Goal: Complete application form

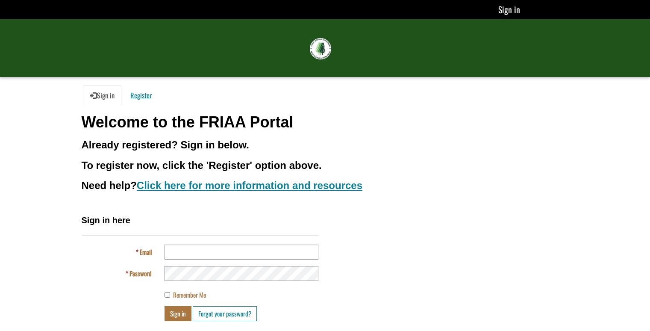
scroll to position [60, 0]
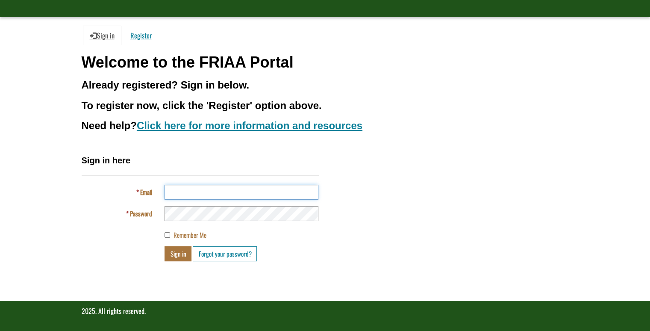
click at [202, 193] on input "Email" at bounding box center [241, 191] width 154 height 15
click at [208, 193] on input "**********" at bounding box center [241, 191] width 154 height 15
type input "*"
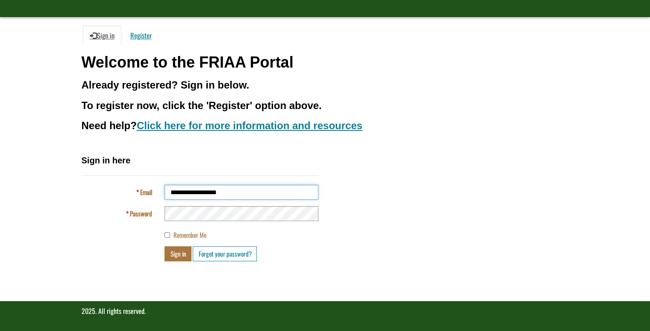
type input "**********"
click at [175, 251] on button "Sign in" at bounding box center [177, 253] width 27 height 15
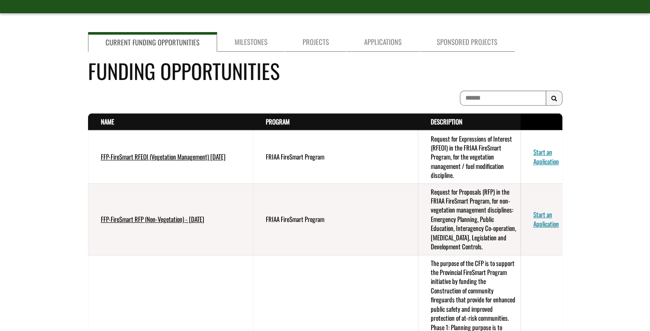
scroll to position [85, 0]
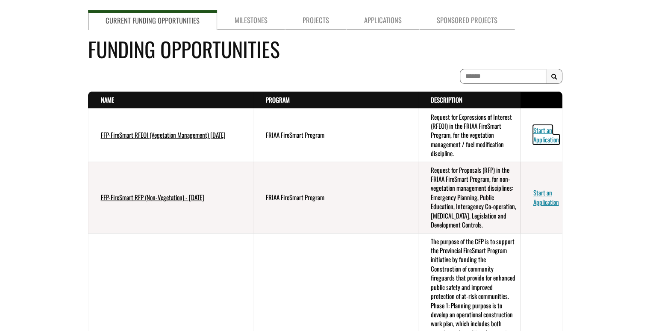
click at [546, 136] on link "Start an Application" at bounding box center [546, 134] width 26 height 18
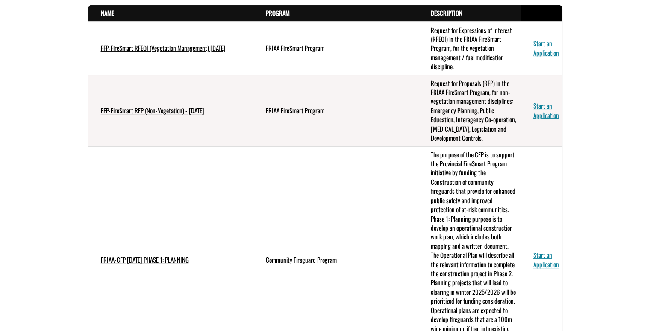
scroll to position [128, 0]
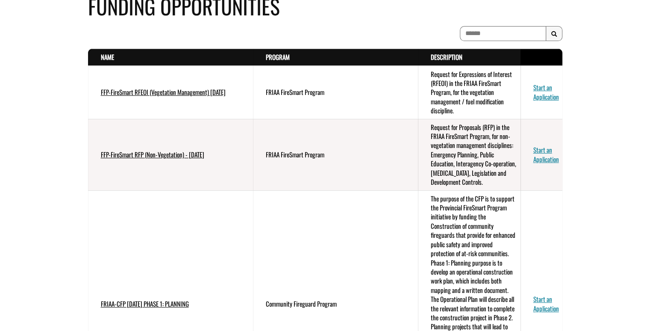
click at [459, 139] on td "Request for Proposals (RFP) in the FRIAA FireSmart Program, for non-vegetation …" at bounding box center [469, 154] width 102 height 71
click at [463, 93] on td "Request for Expressions of Interest (RFEOI) in the FRIAA FireSmart Program, for…" at bounding box center [469, 92] width 102 height 53
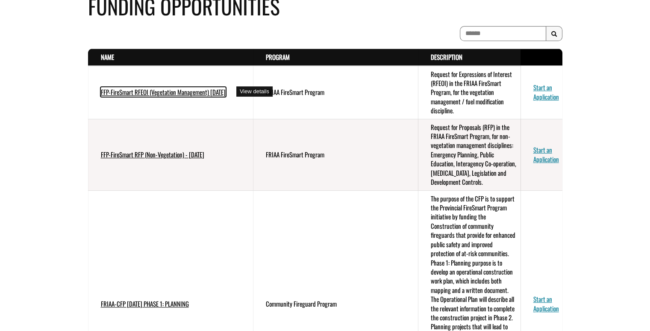
click at [179, 89] on link "FFP-FireSmart RFEOI (Vegetation Management) July 2025" at bounding box center [163, 91] width 125 height 9
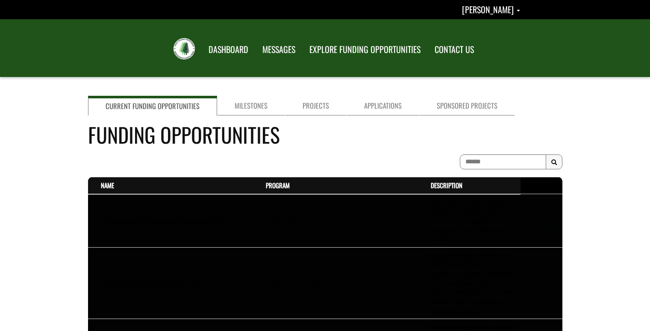
scroll to position [128, 0]
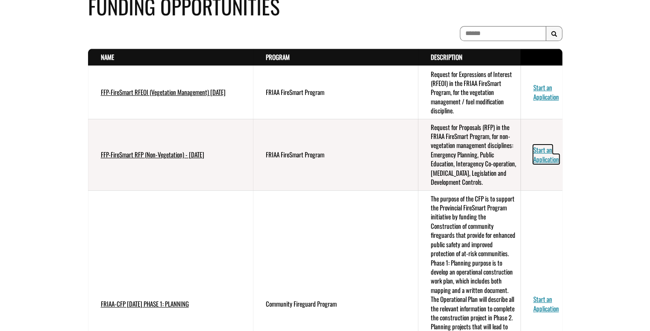
click at [546, 155] on link "Start an Application" at bounding box center [546, 154] width 26 height 18
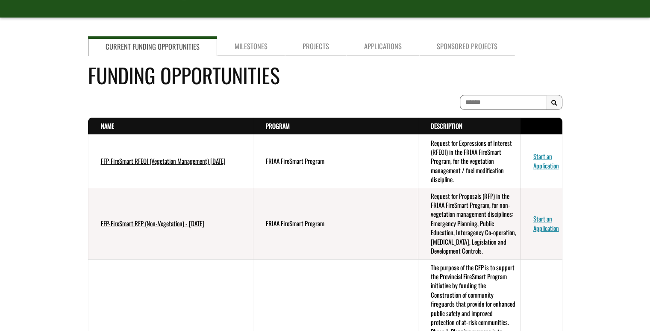
scroll to position [85, 0]
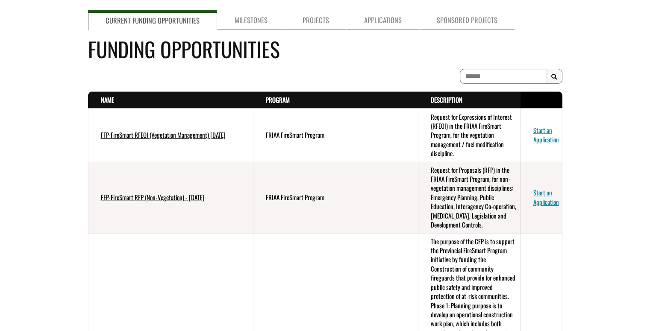
click at [454, 129] on td "Request for Expressions of Interest (RFEOI) in the FRIAA FireSmart Program, for…" at bounding box center [469, 134] width 102 height 53
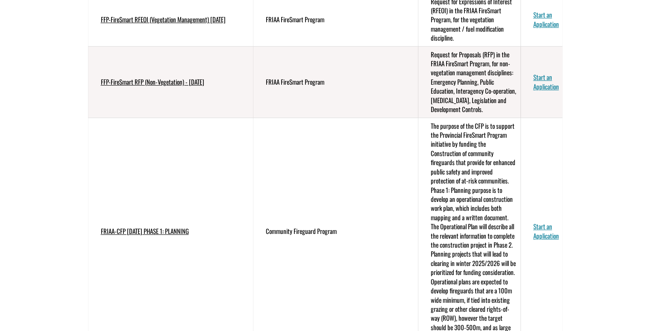
scroll to position [0, 0]
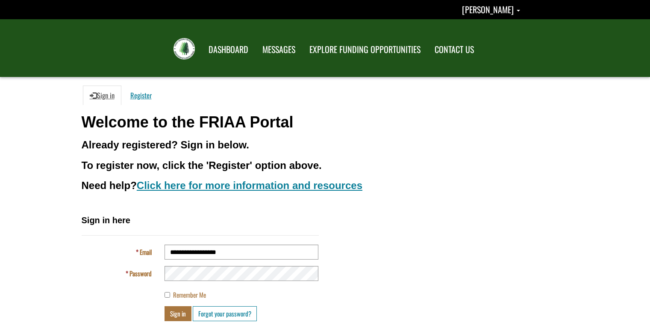
scroll to position [60, 0]
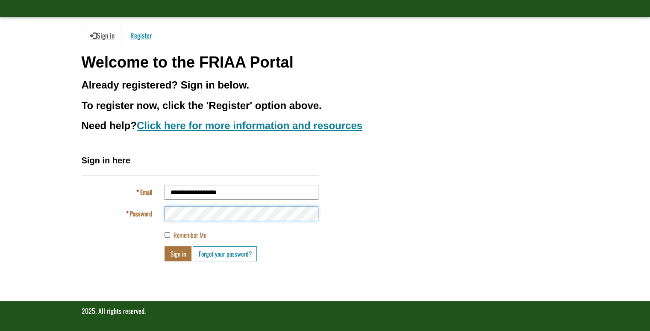
click at [164, 246] on button "Sign in" at bounding box center [177, 253] width 27 height 15
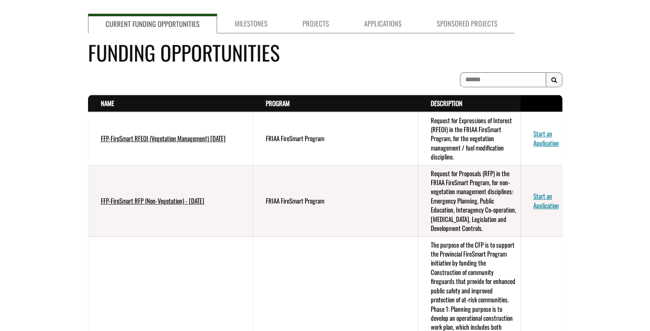
scroll to position [85, 0]
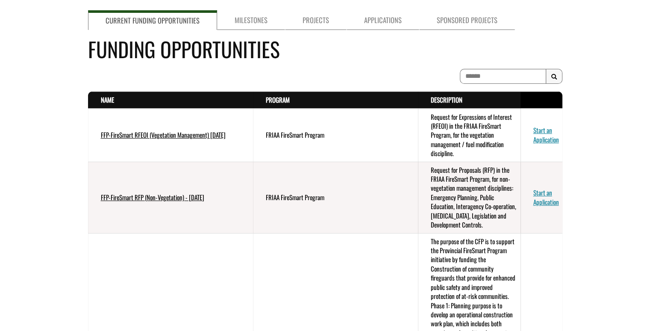
click at [456, 115] on td "Request for Expressions of Interest (RFEOI) in the FRIAA FireSmart Program, for…" at bounding box center [469, 134] width 102 height 53
click at [286, 99] on link "Program . sort descending" at bounding box center [278, 99] width 24 height 9
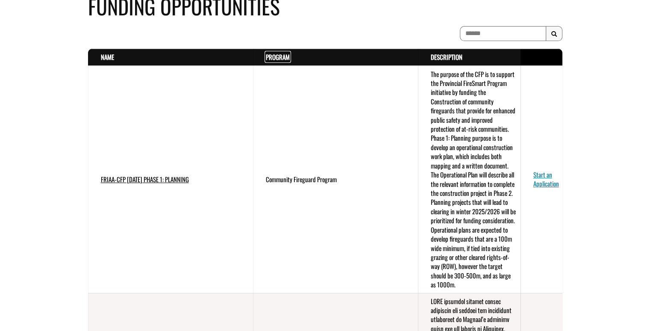
scroll to position [43, 0]
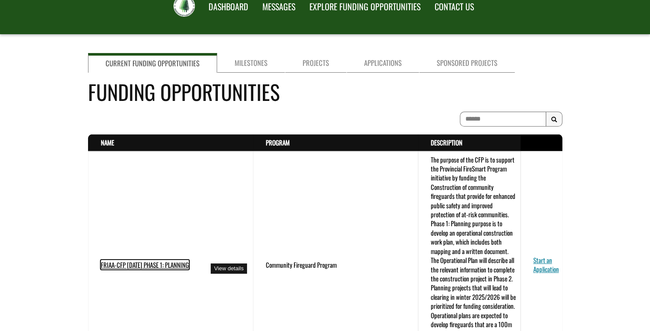
click at [167, 266] on link "FRIAA-CFP [DATE] PHASE 1: PLANNING" at bounding box center [145, 264] width 88 height 9
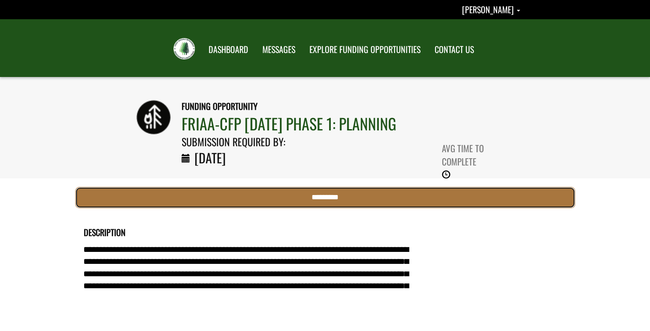
click at [309, 197] on input "*********" at bounding box center [325, 197] width 500 height 21
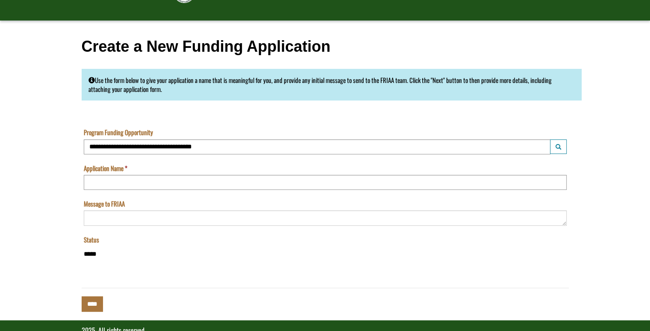
scroll to position [75, 0]
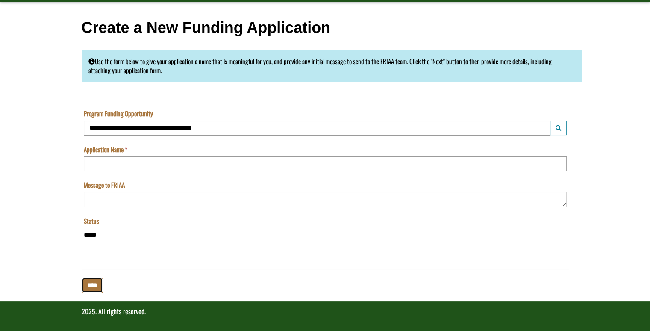
click at [98, 286] on input "****" at bounding box center [92, 284] width 21 height 15
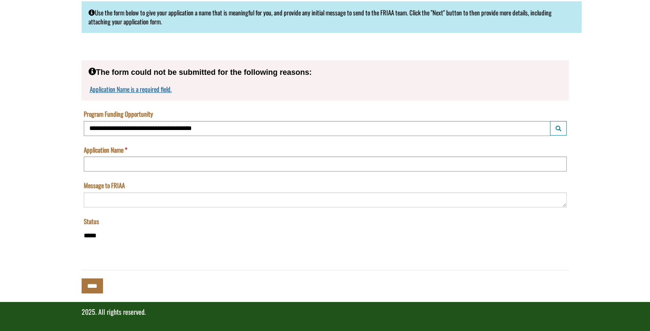
scroll to position [0, 0]
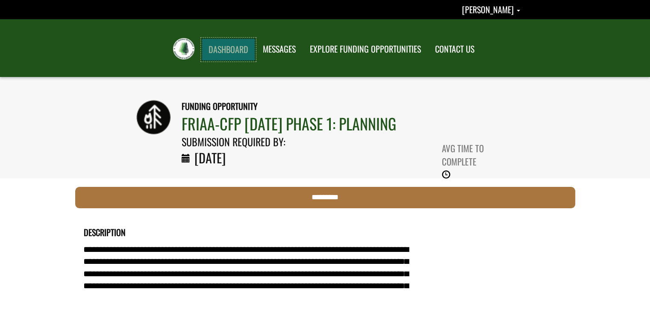
click at [232, 50] on link "DASHBOARD" at bounding box center [228, 49] width 53 height 22
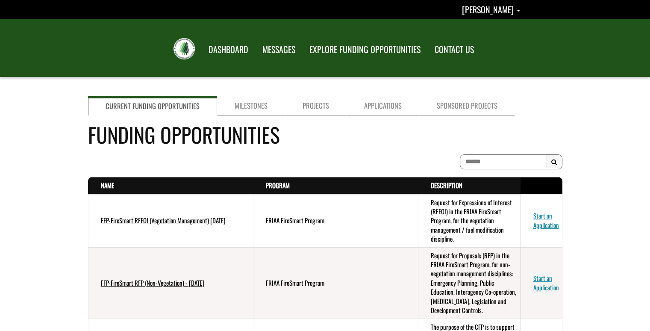
click at [301, 221] on td "FRIAA FireSmart Program" at bounding box center [335, 220] width 165 height 53
click at [489, 214] on td "Request for Expressions of Interest (RFEOI) in the FRIAA FireSmart Program, for…" at bounding box center [469, 220] width 102 height 53
click at [134, 218] on link "FFP-FireSmart RFEOI (Vegetation Management) July 2025" at bounding box center [163, 219] width 125 height 9
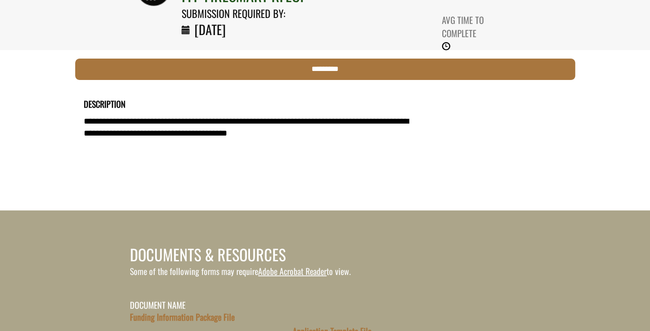
scroll to position [214, 0]
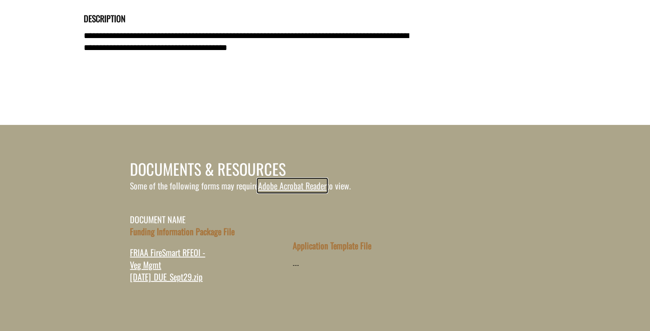
click at [300, 184] on link "Adobe Acrobat Reader" at bounding box center [292, 185] width 68 height 13
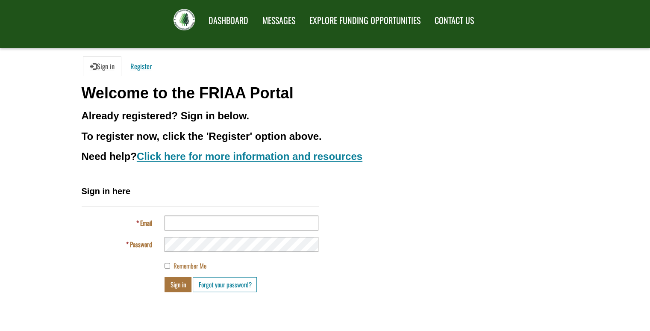
scroll to position [43, 0]
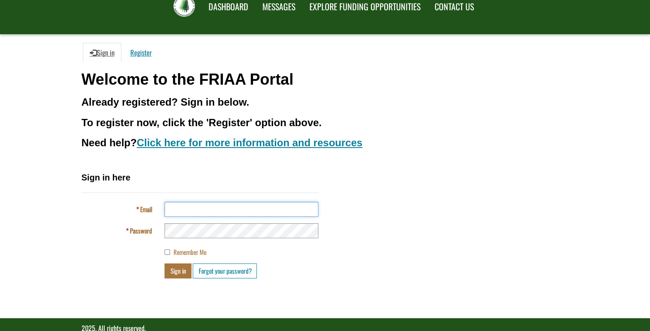
click at [203, 208] on input "Email" at bounding box center [241, 209] width 154 height 15
type input "**********"
click at [179, 274] on button "Sign in" at bounding box center [177, 270] width 27 height 15
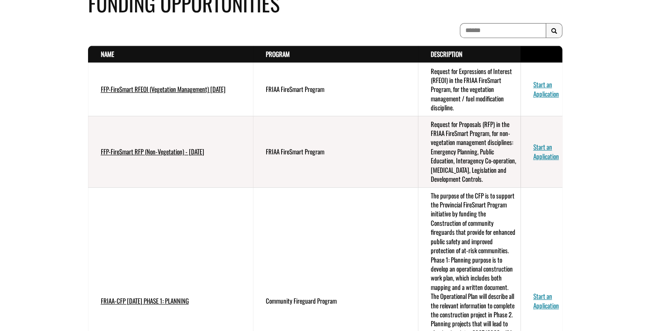
scroll to position [85, 0]
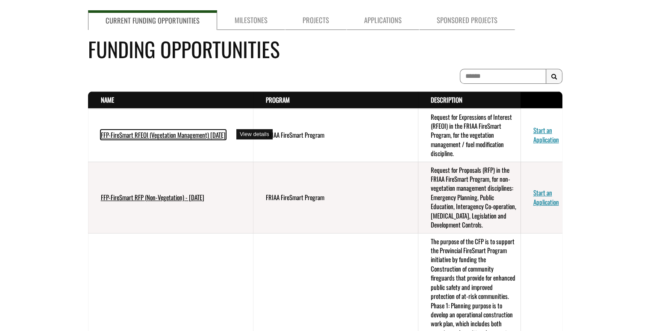
click at [142, 135] on link "FFP-FireSmart RFEOI (Vegetation Management) July 2025" at bounding box center [163, 134] width 125 height 9
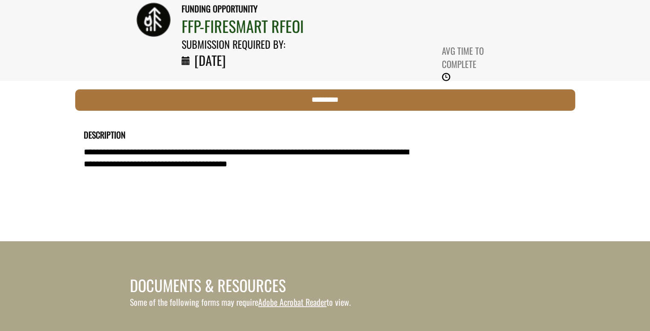
scroll to position [85, 0]
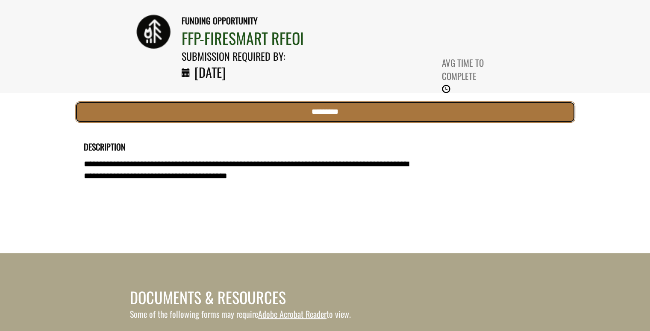
click at [319, 113] on input "*********" at bounding box center [325, 111] width 500 height 21
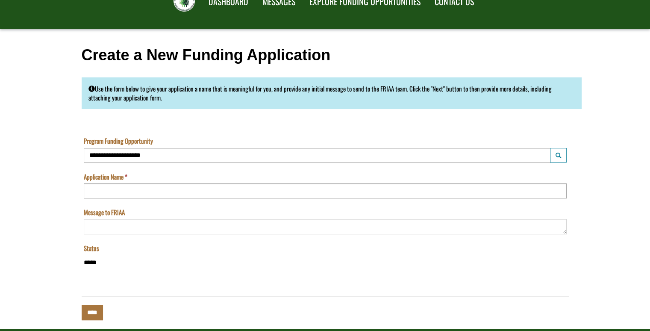
scroll to position [75, 0]
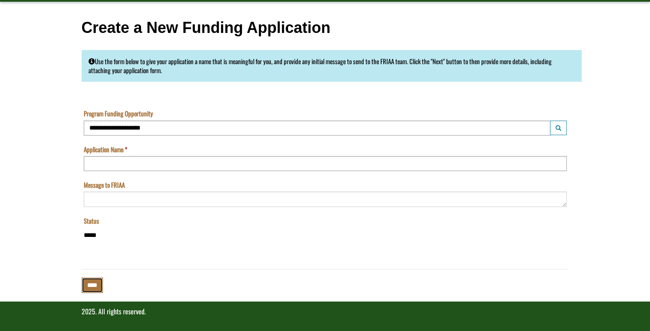
click at [95, 284] on input "****" at bounding box center [92, 284] width 21 height 15
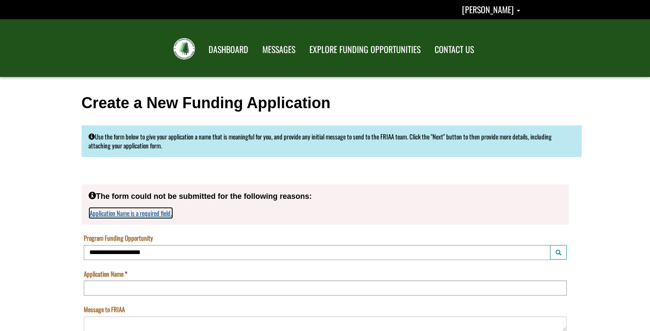
click at [142, 210] on link "Application Name is a required field." at bounding box center [131, 212] width 82 height 9
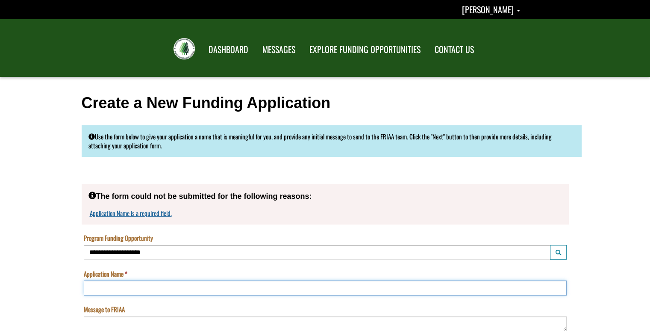
scroll to position [124, 0]
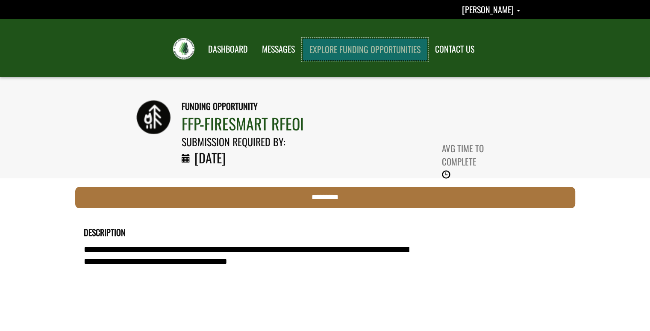
click at [359, 52] on link "EXPLORE FUNDING OPPORTUNITIES" at bounding box center [364, 49] width 125 height 22
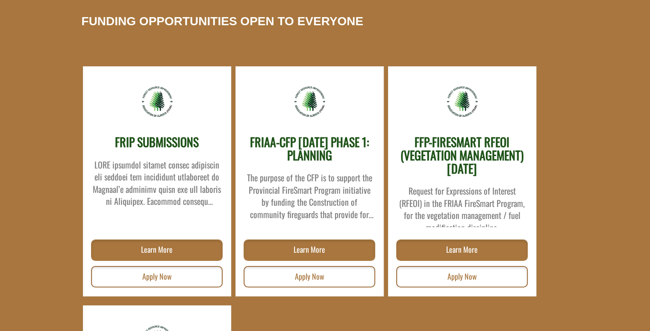
scroll to position [171, 0]
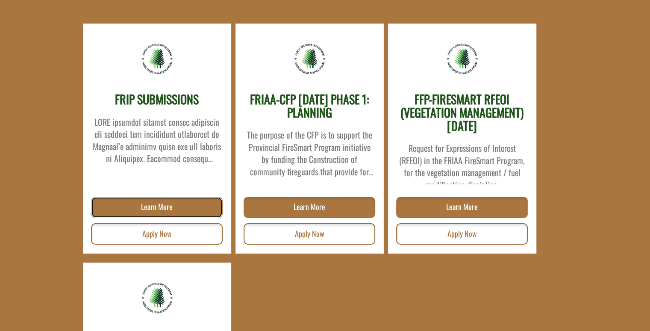
click at [176, 205] on link "Learn More" at bounding box center [157, 206] width 132 height 21
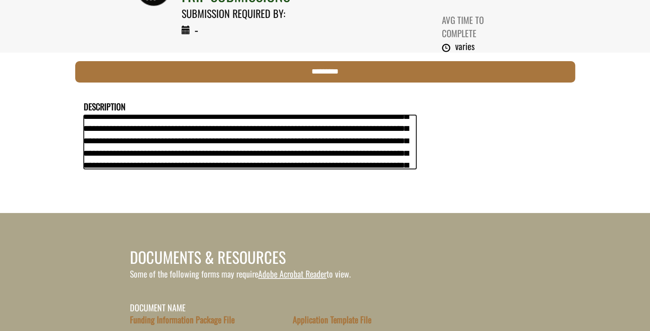
scroll to position [63, 0]
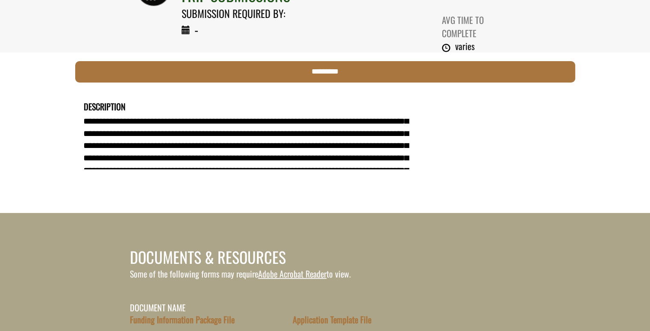
click at [416, 118] on td "DETAILS" at bounding box center [446, 119] width 243 height 39
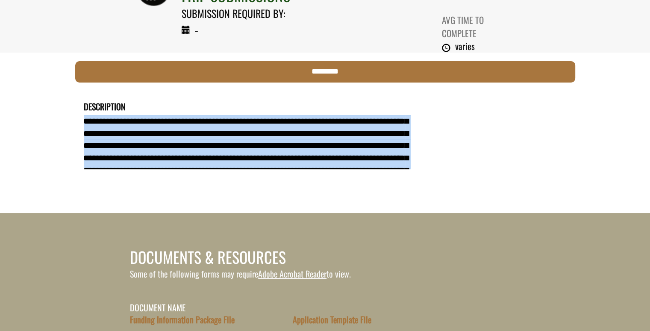
click at [416, 118] on td "DETAILS" at bounding box center [446, 119] width 243 height 39
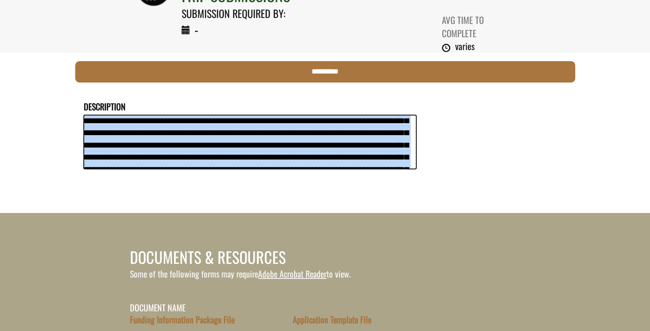
scroll to position [12, 0]
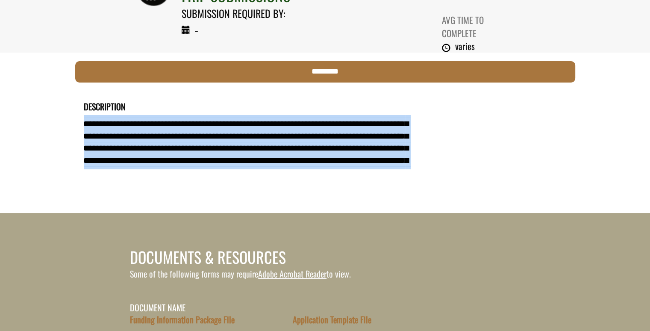
click at [432, 117] on td "DETAILS" at bounding box center [446, 119] width 243 height 39
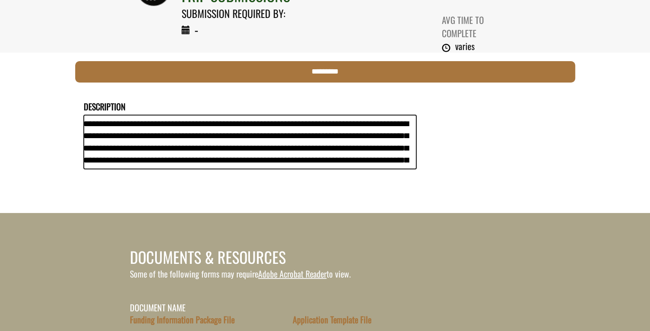
scroll to position [171, 0]
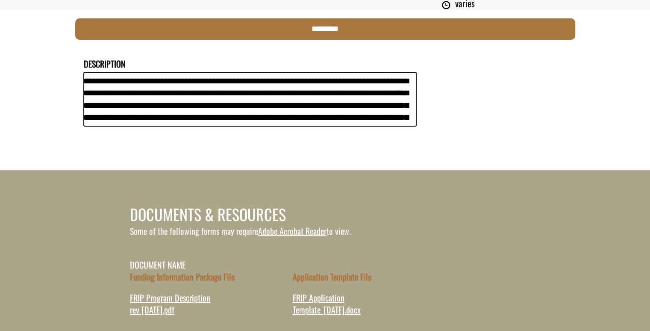
click at [393, 122] on textarea "Description" at bounding box center [250, 99] width 332 height 54
click at [391, 120] on textarea "Description" at bounding box center [250, 99] width 332 height 54
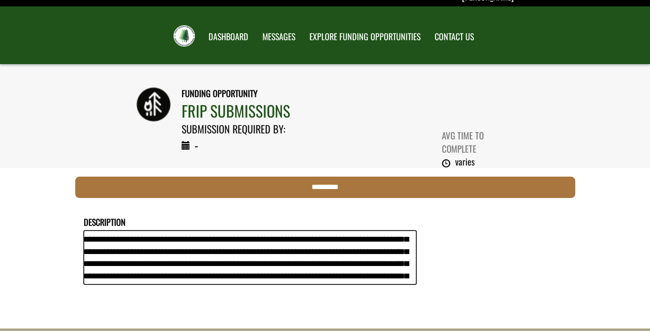
scroll to position [0, 0]
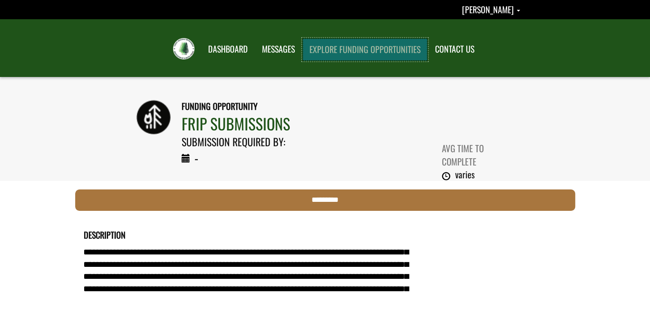
click at [337, 52] on link "EXPLORE FUNDING OPPORTUNITIES" at bounding box center [364, 49] width 125 height 22
